Goal: Find specific page/section: Find specific page/section

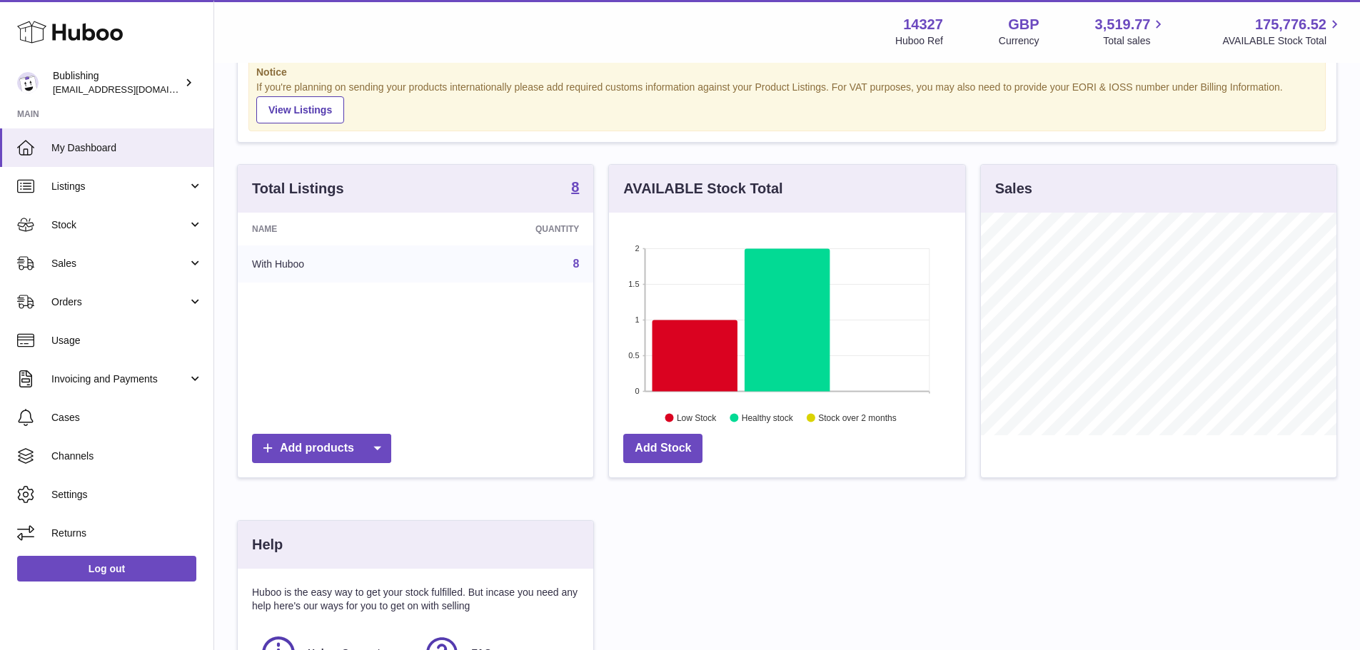
scroll to position [71, 0]
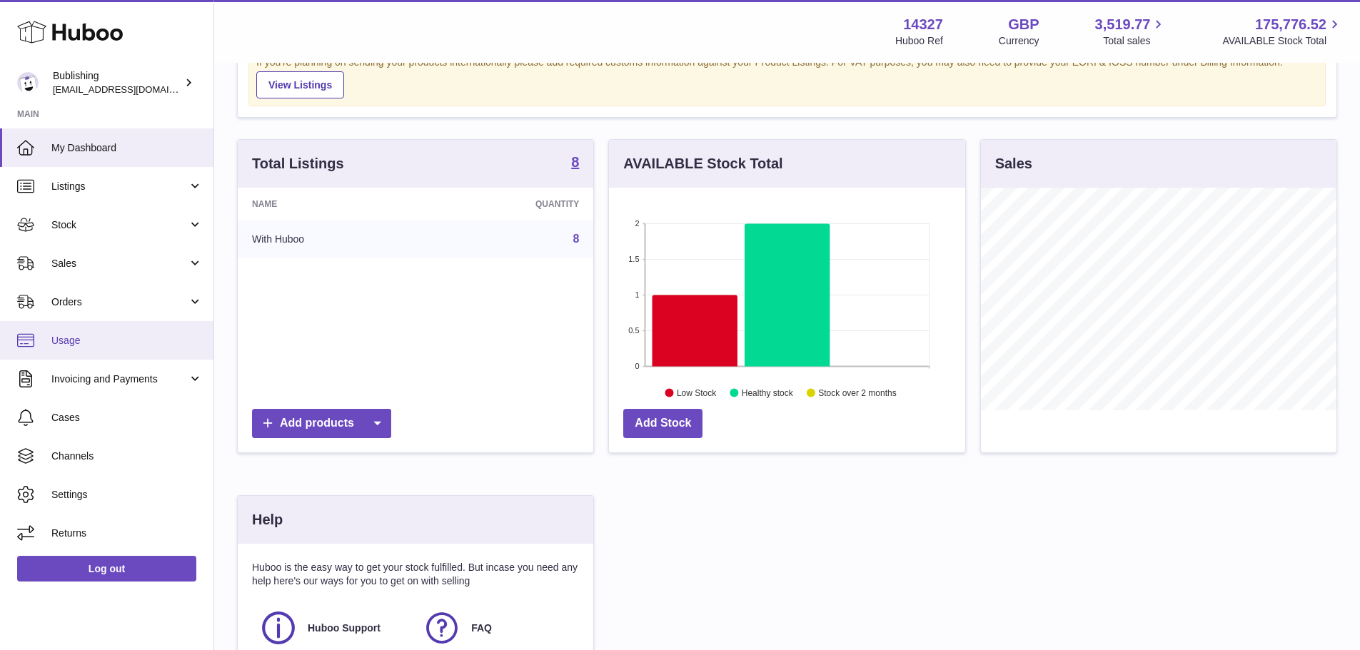
click at [101, 345] on span "Usage" at bounding box center [126, 341] width 151 height 14
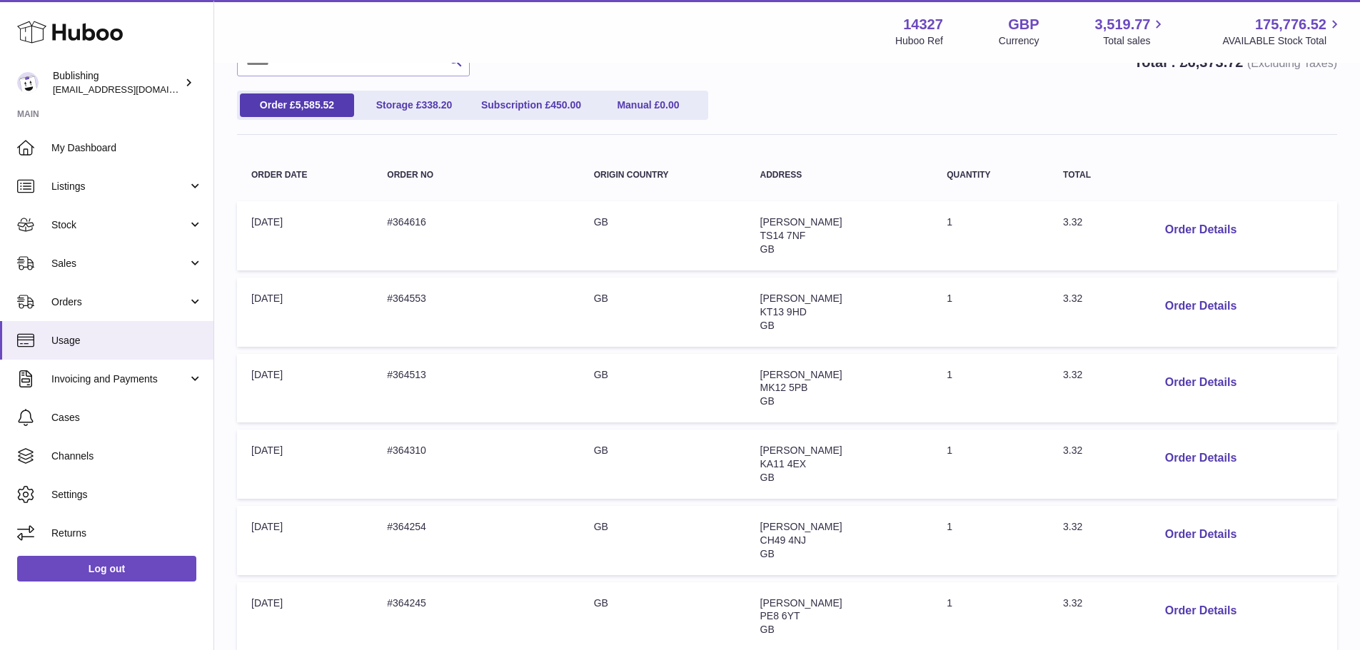
scroll to position [143, 0]
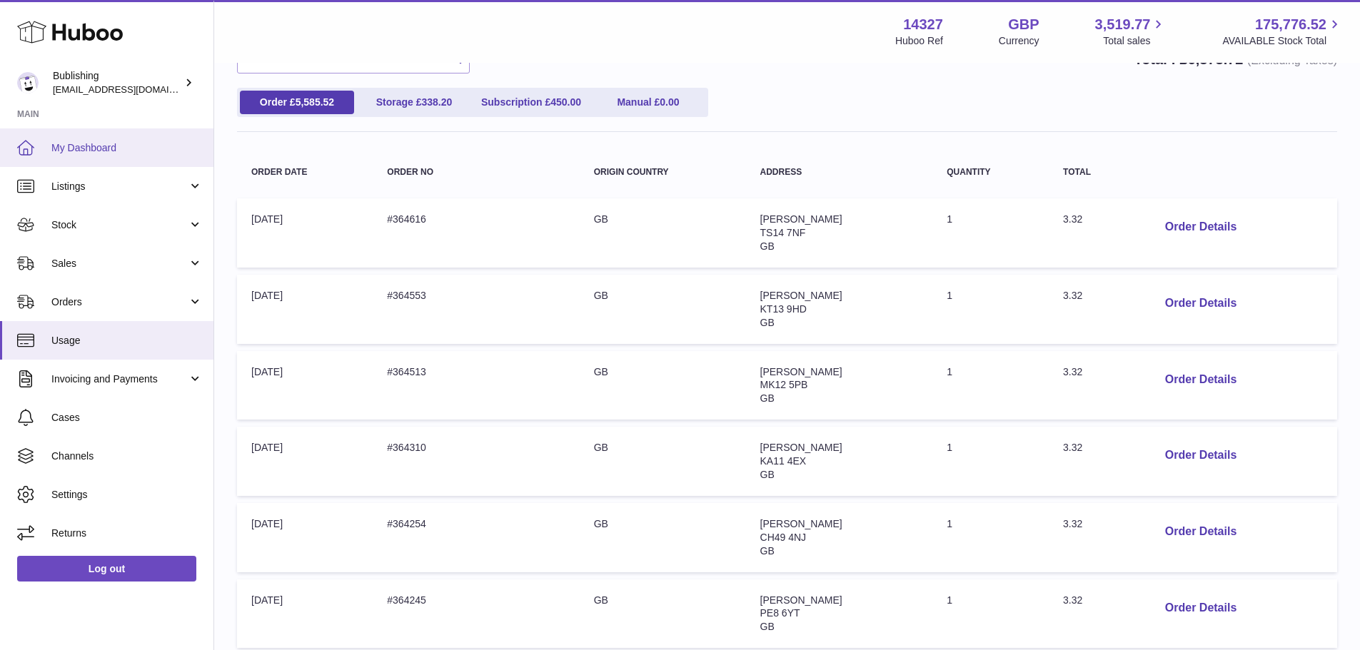
click at [100, 149] on span "My Dashboard" at bounding box center [126, 148] width 151 height 14
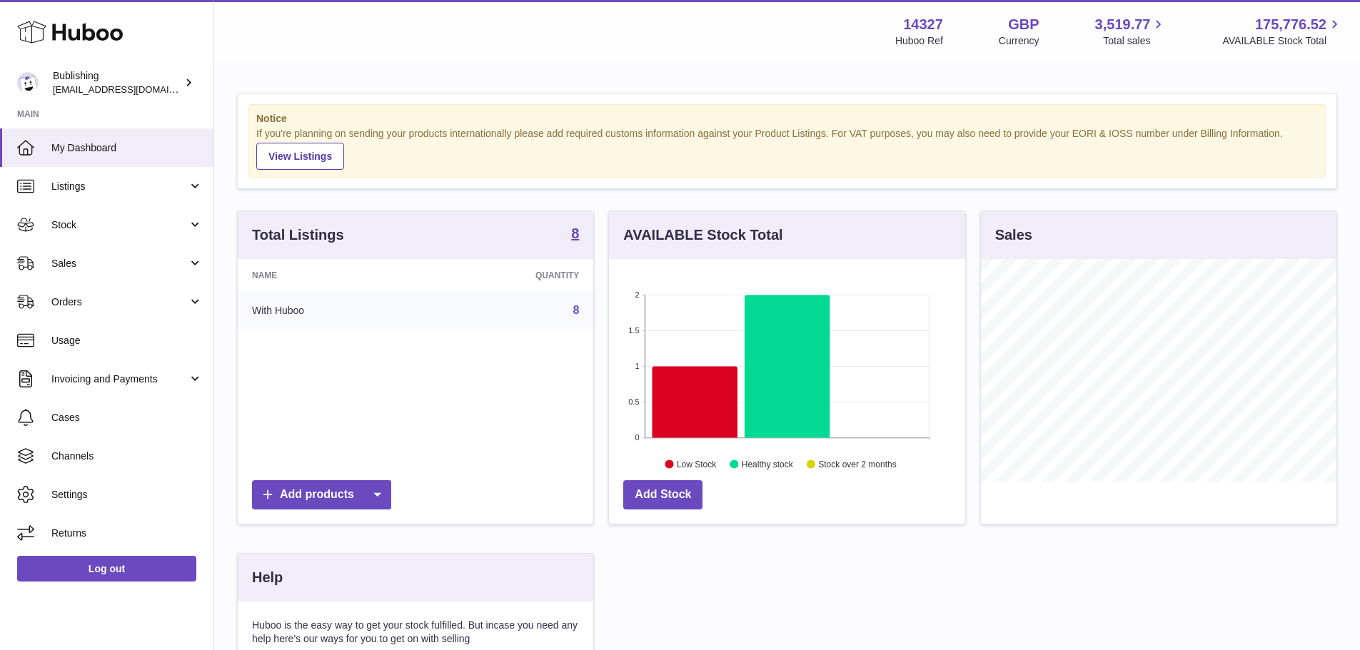
scroll to position [223, 356]
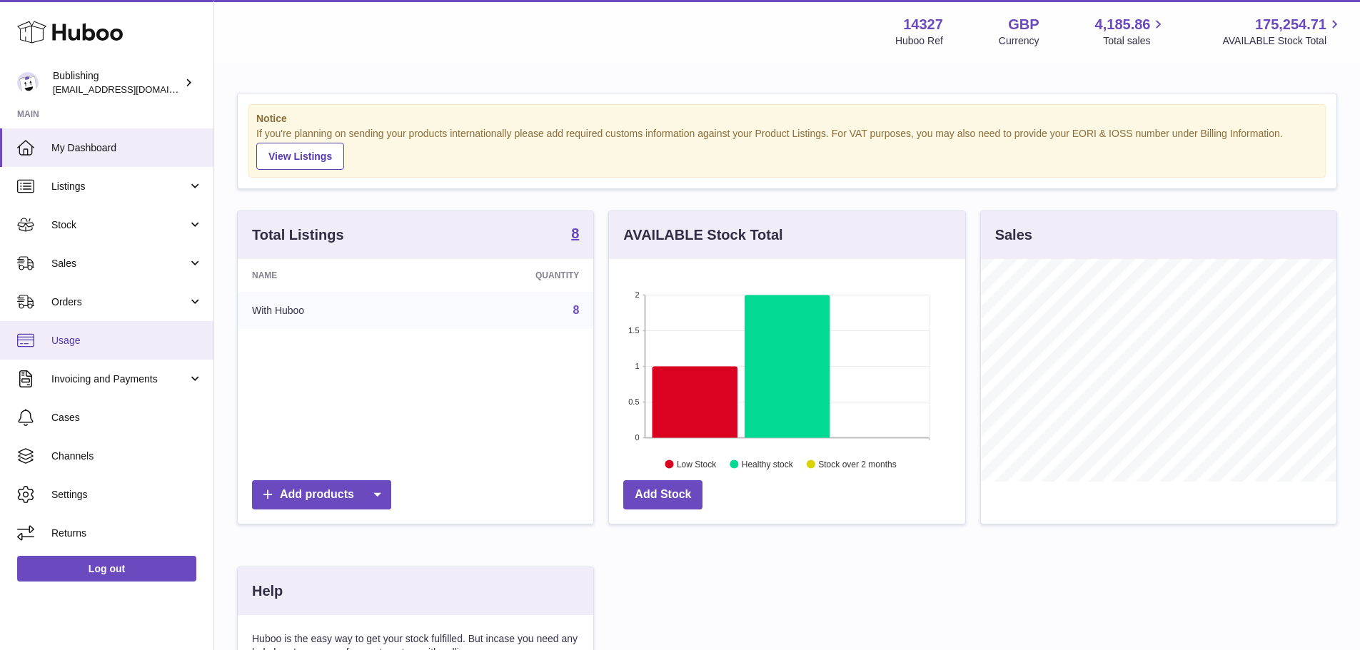
click at [99, 334] on span "Usage" at bounding box center [126, 341] width 151 height 14
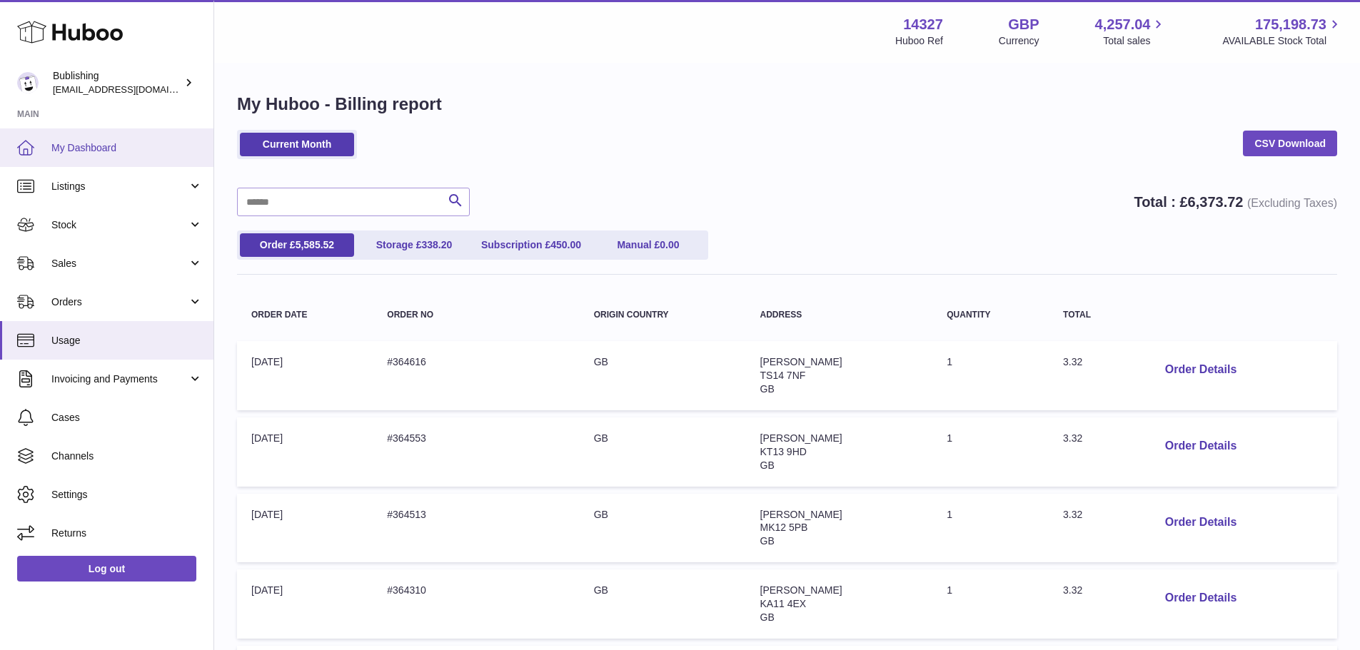
click at [98, 154] on span "My Dashboard" at bounding box center [126, 148] width 151 height 14
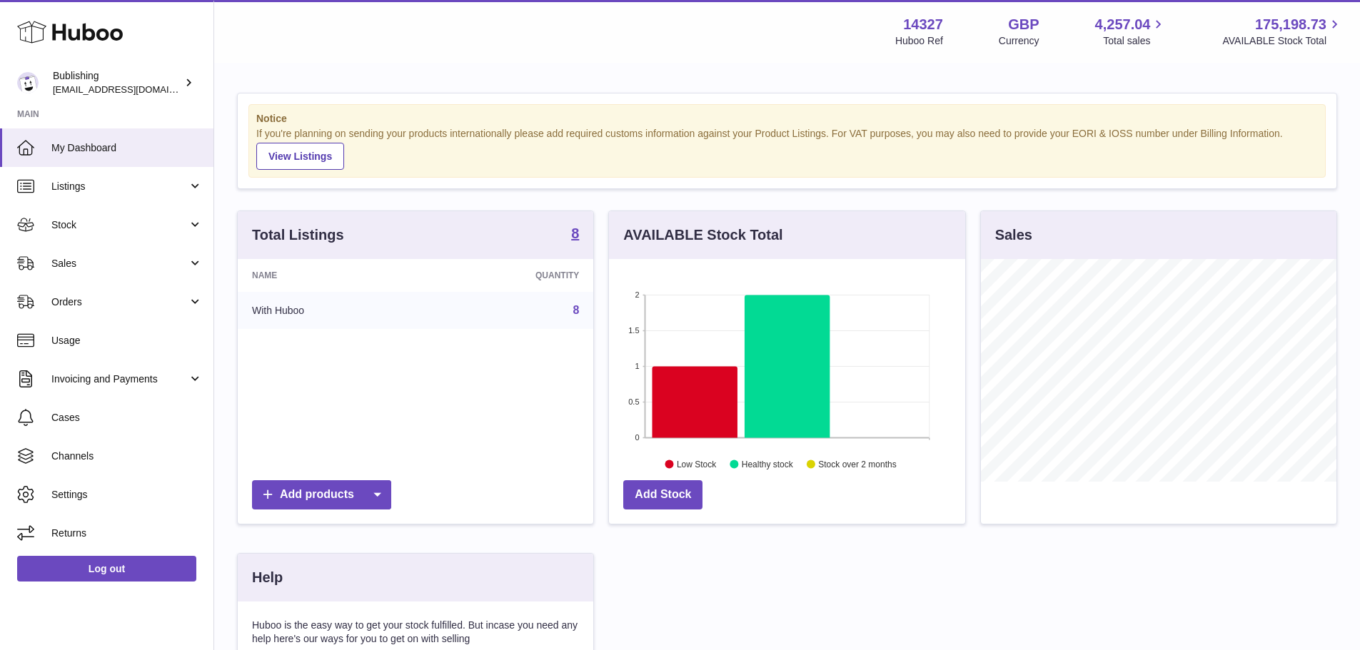
scroll to position [223, 356]
